Goal: Information Seeking & Learning: Check status

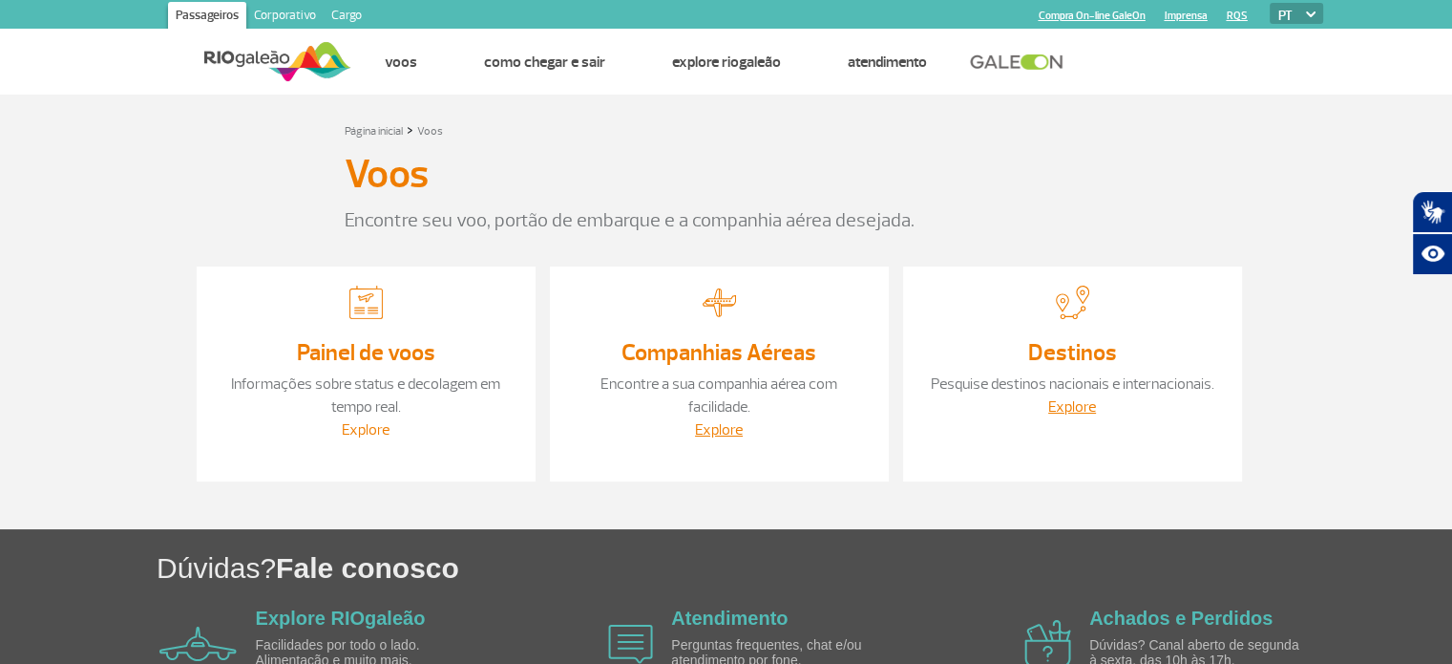
click at [362, 434] on link "Explore" at bounding box center [366, 429] width 48 height 19
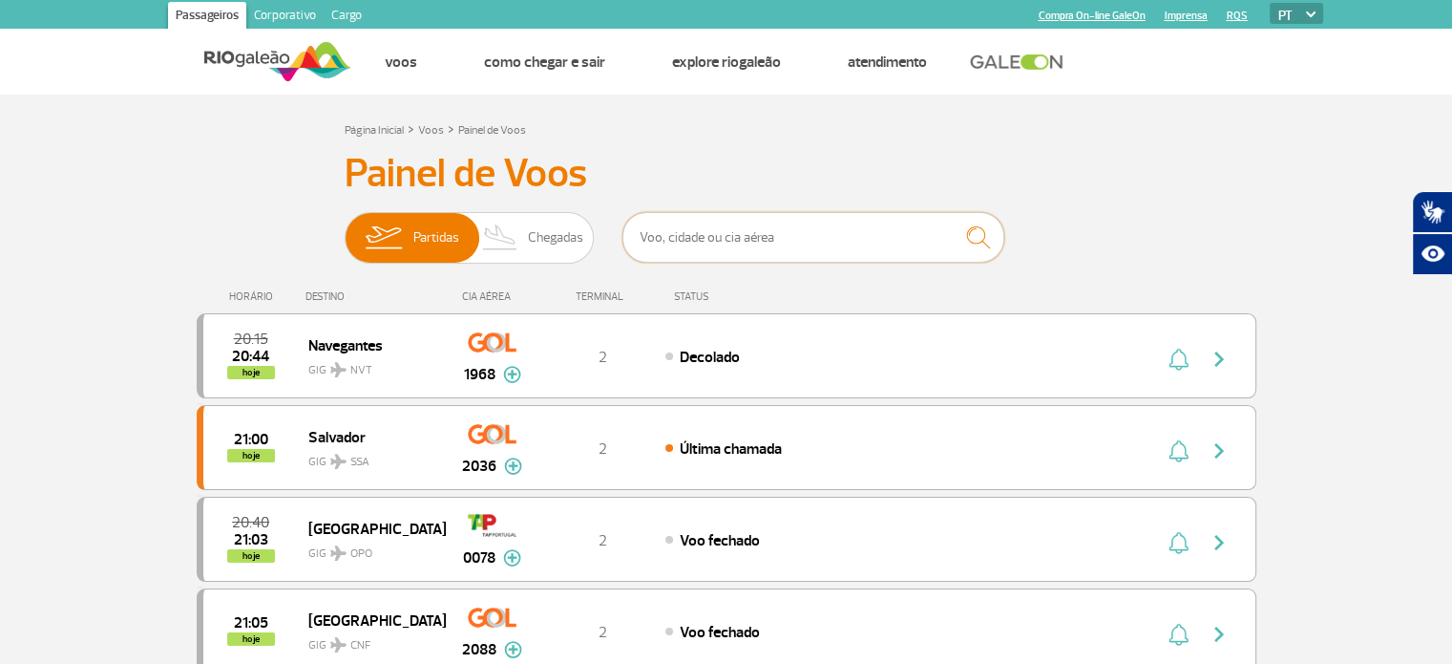
click at [713, 245] on input "text" at bounding box center [814, 237] width 382 height 51
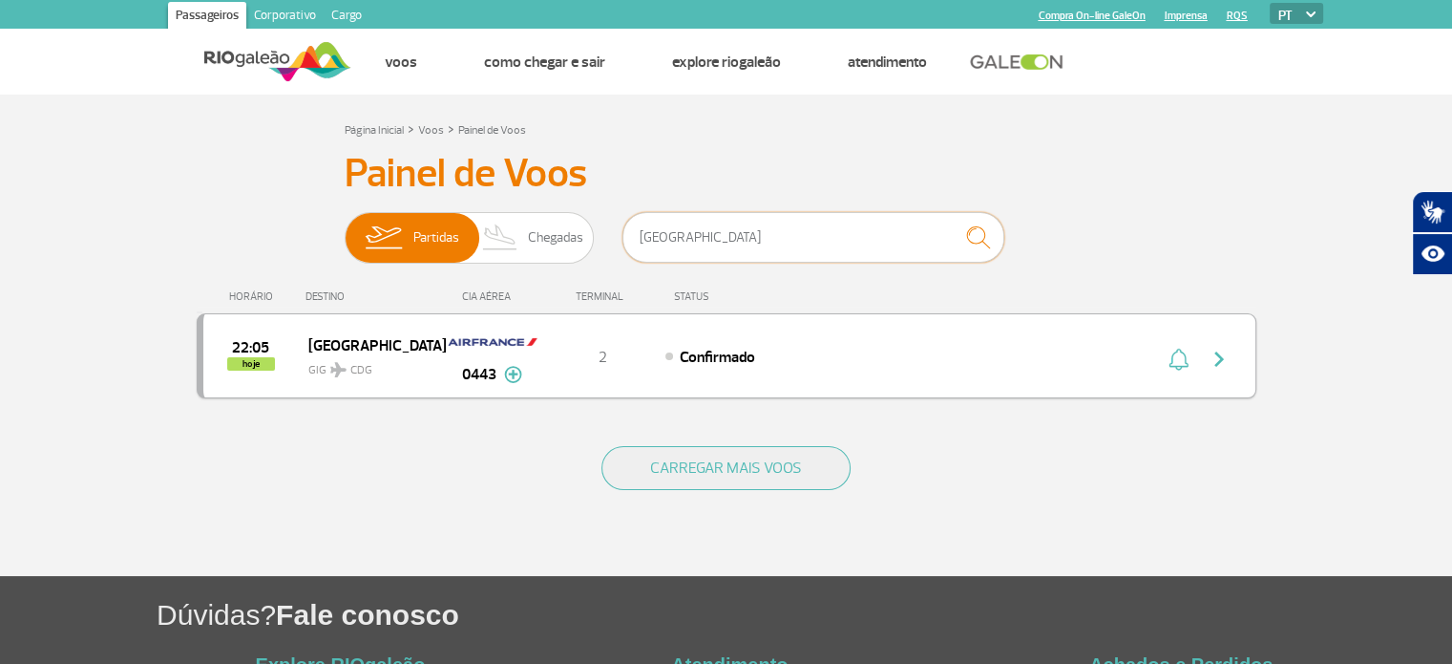
type input "[GEOGRAPHIC_DATA]"
click at [499, 342] on img at bounding box center [493, 342] width 94 height 32
click at [322, 347] on span "[GEOGRAPHIC_DATA]" at bounding box center [369, 344] width 122 height 25
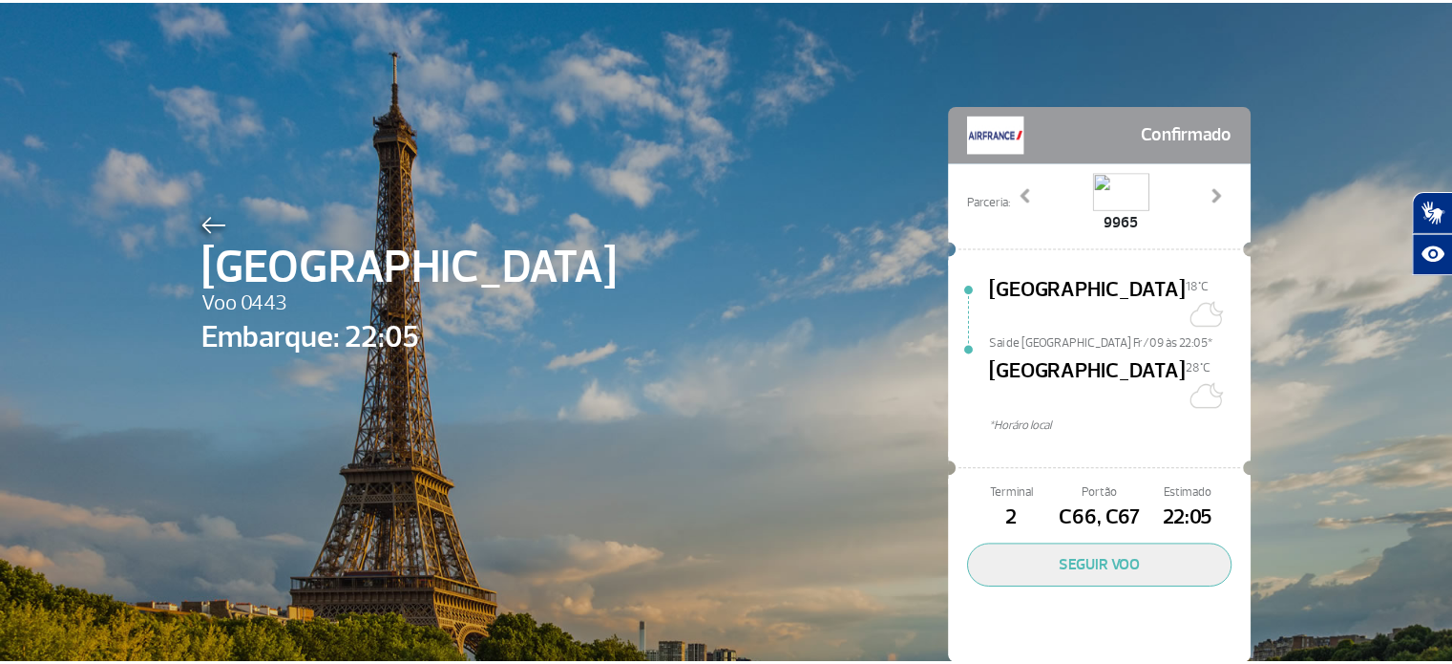
scroll to position [3, 0]
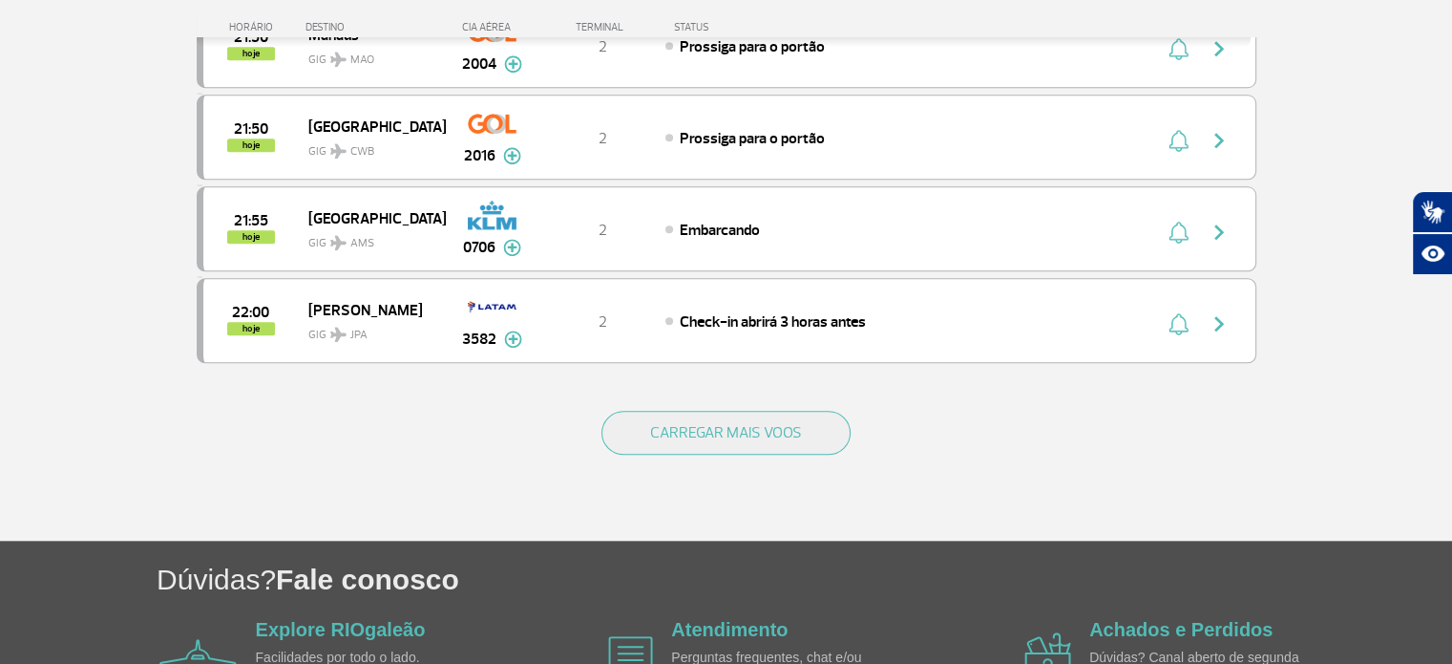
scroll to position [1907, 0]
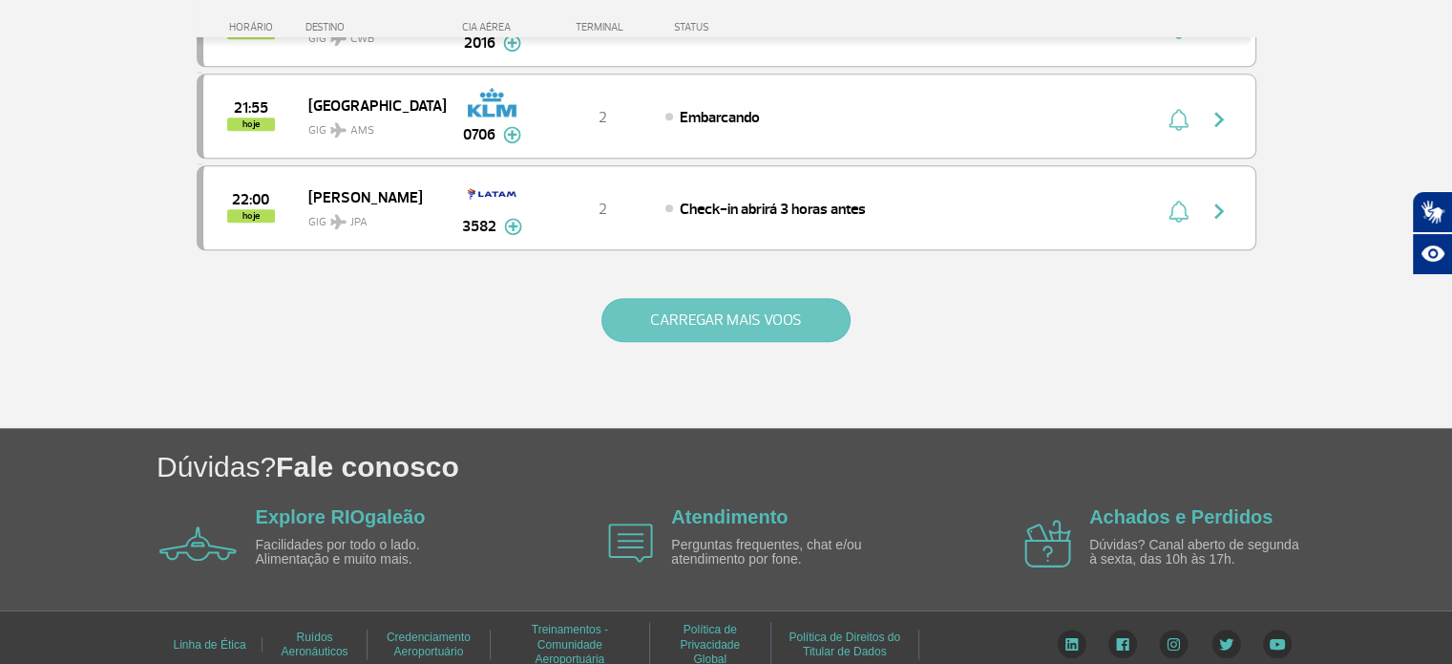
click at [696, 306] on button "CARREGAR MAIS VOOS" at bounding box center [726, 320] width 249 height 44
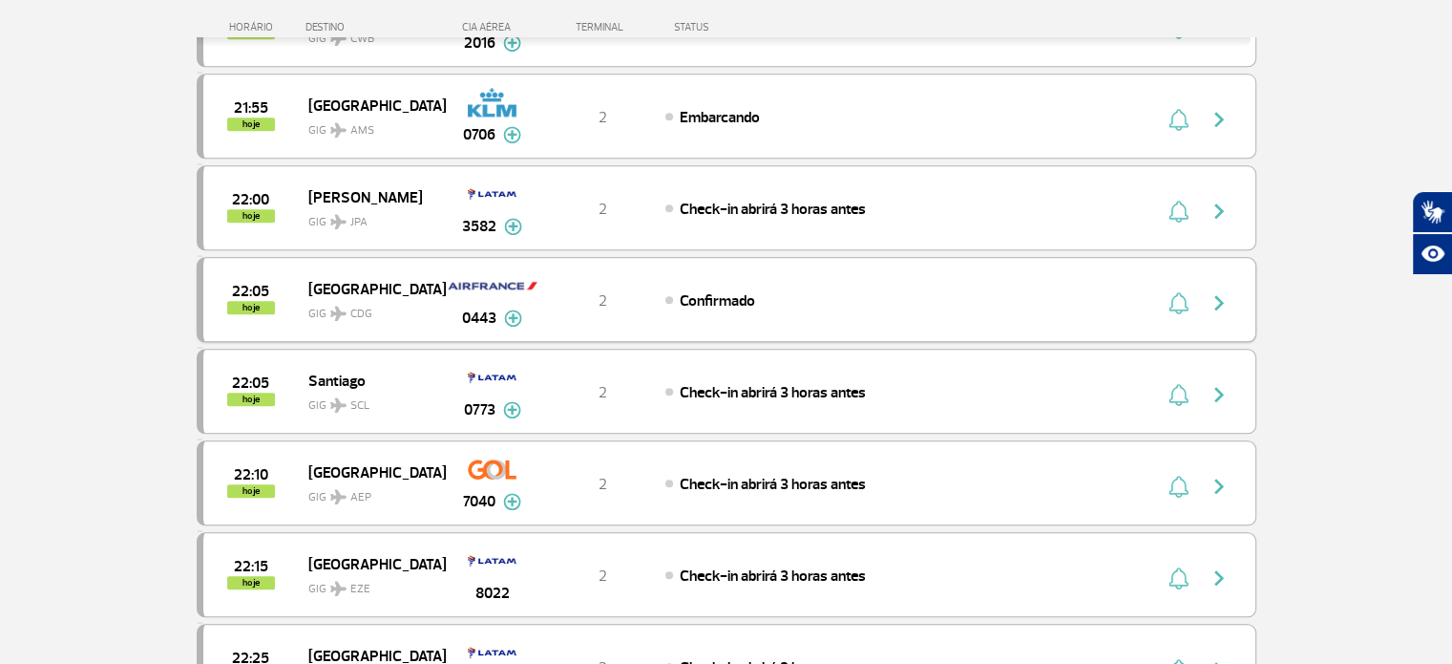
click at [252, 285] on span "22:05" at bounding box center [250, 291] width 37 height 13
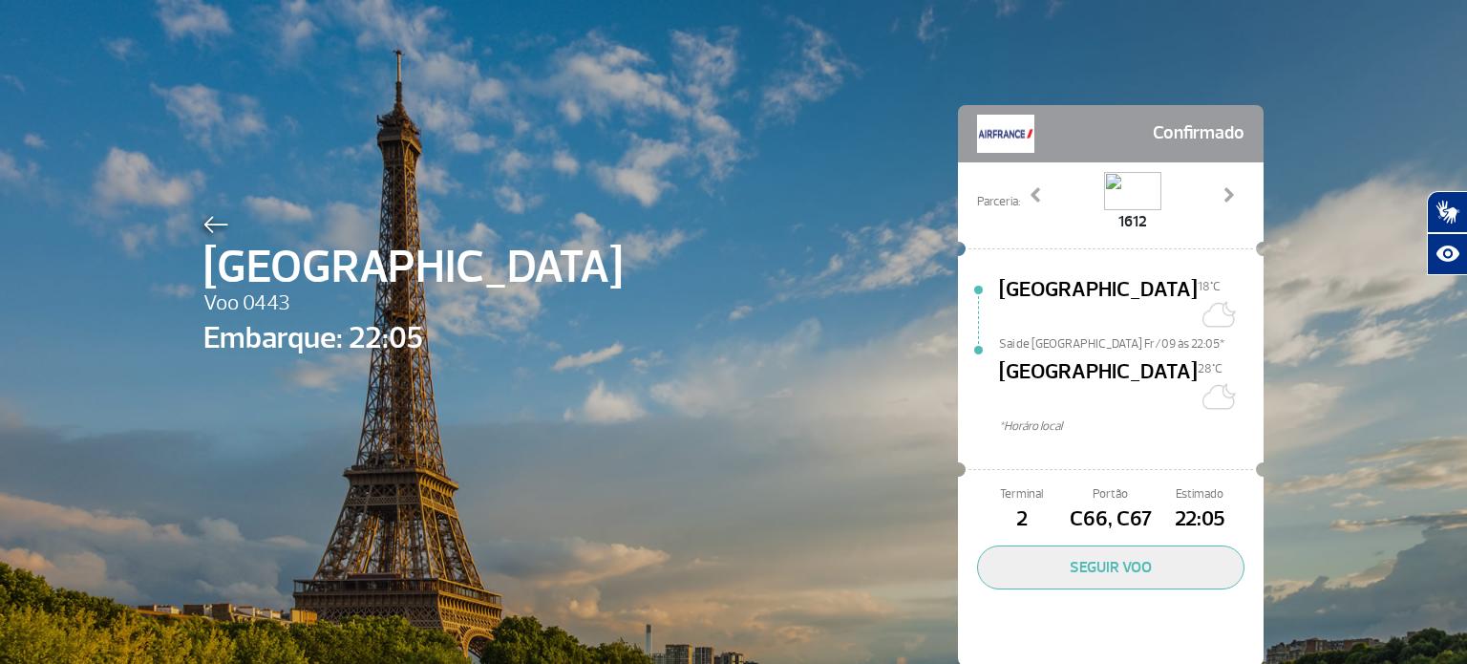
click at [1039, 289] on span "[GEOGRAPHIC_DATA]" at bounding box center [1098, 304] width 199 height 61
click at [1052, 335] on span "Sai de [GEOGRAPHIC_DATA] Fr/09 às 22:05*" at bounding box center [1131, 341] width 264 height 13
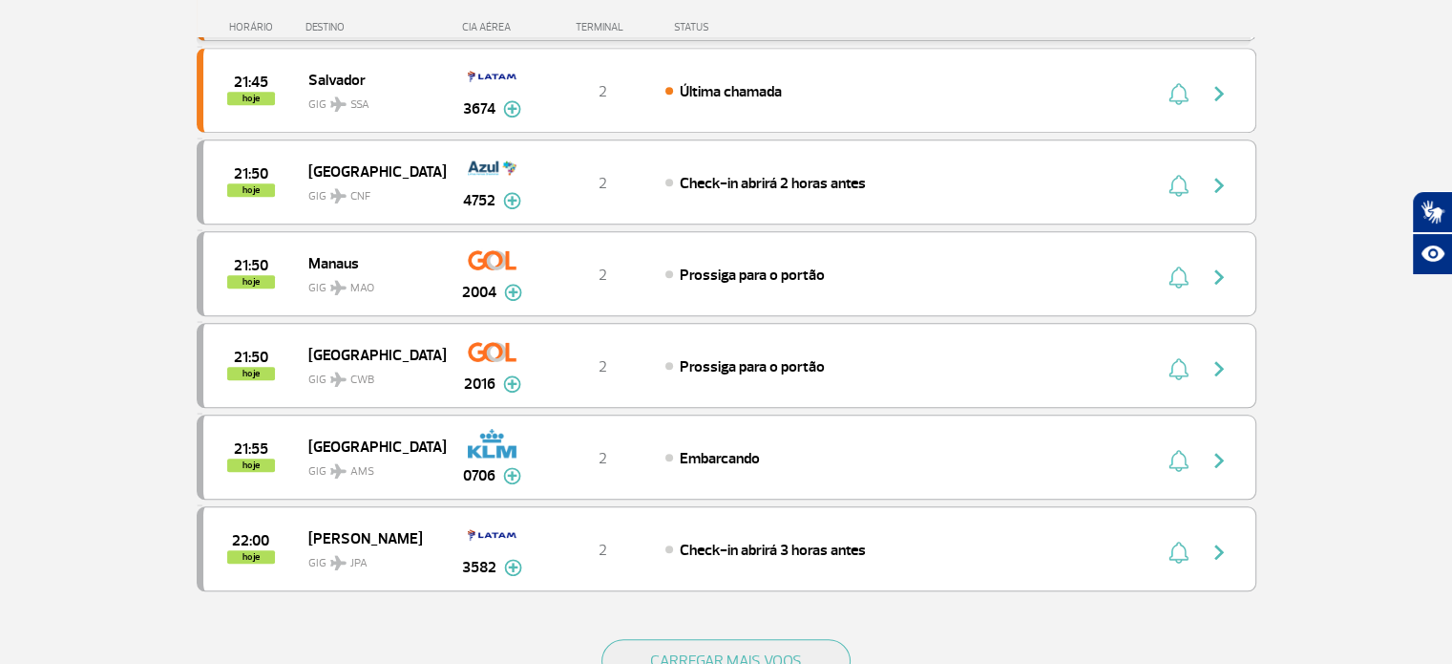
scroll to position [1719, 0]
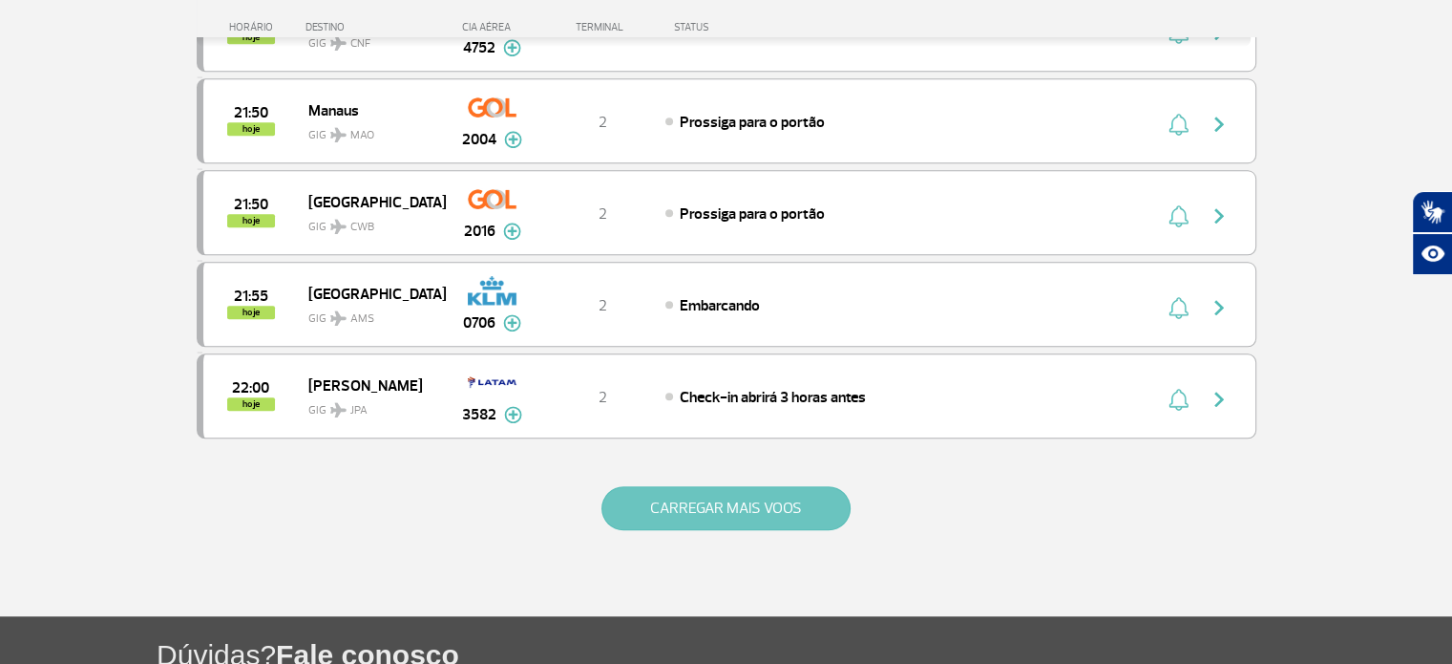
click at [686, 486] on button "CARREGAR MAIS VOOS" at bounding box center [726, 508] width 249 height 44
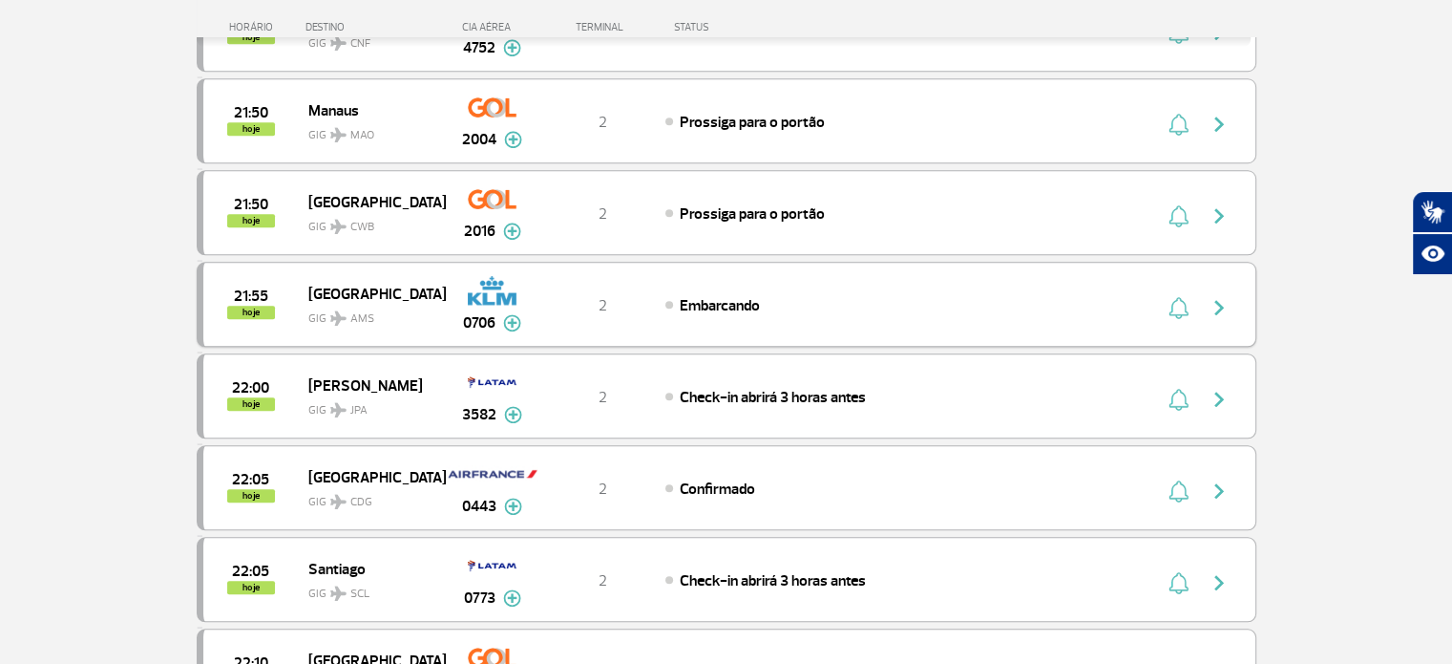
scroll to position [1910, 0]
